Goal: Navigation & Orientation: Find specific page/section

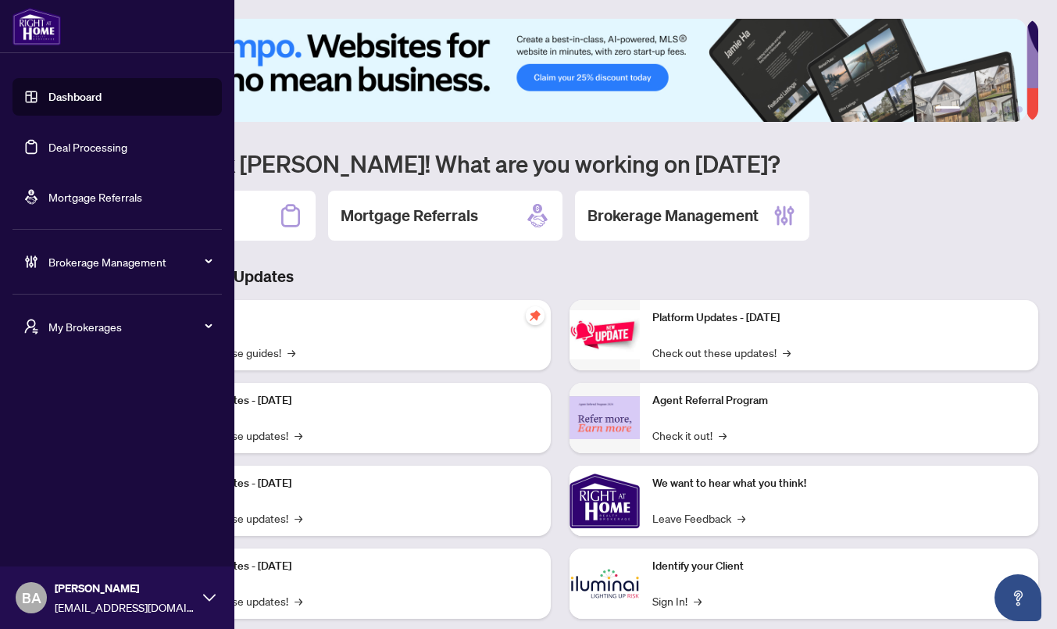
click at [96, 324] on span "My Brokerages" at bounding box center [129, 326] width 162 height 17
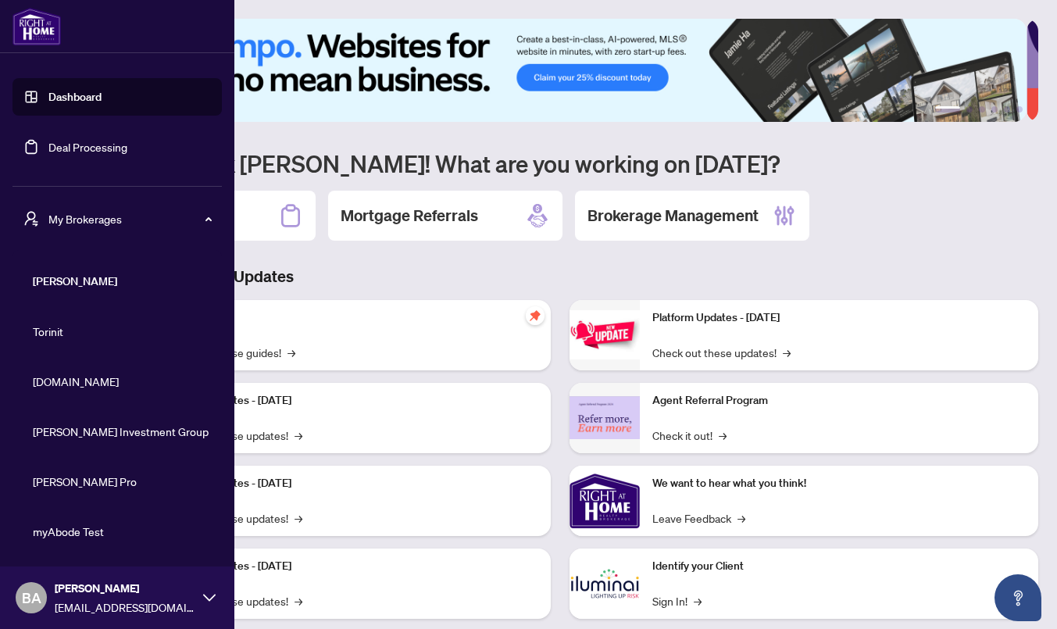
click at [52, 377] on span "[DOMAIN_NAME]" at bounding box center [122, 381] width 178 height 17
